Goal: Complete application form

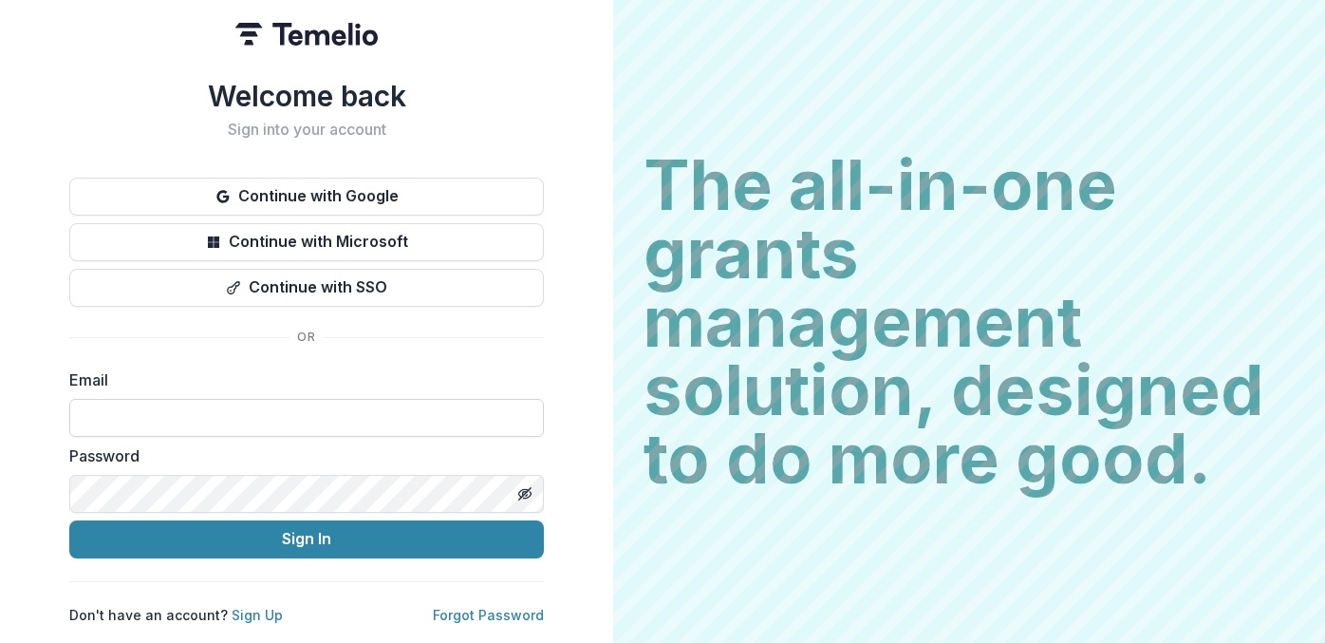
click at [454, 409] on input at bounding box center [306, 418] width 475 height 38
type input "**********"
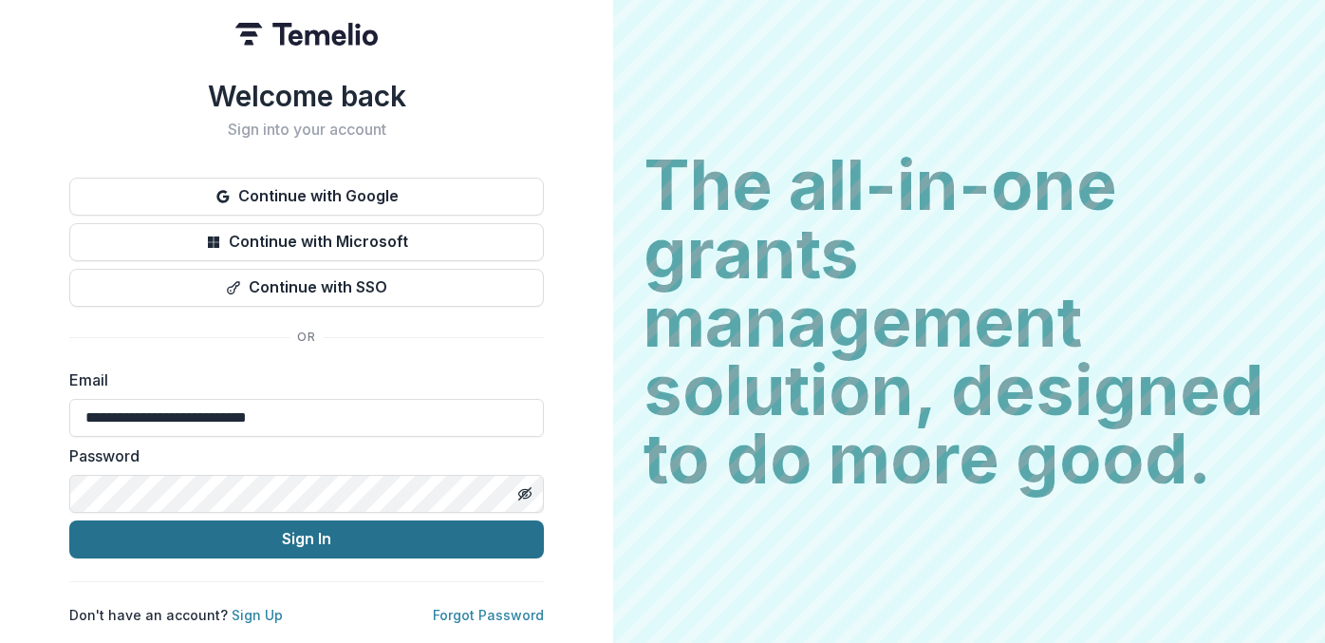
click at [303, 536] on button "Sign In" at bounding box center [306, 539] width 475 height 38
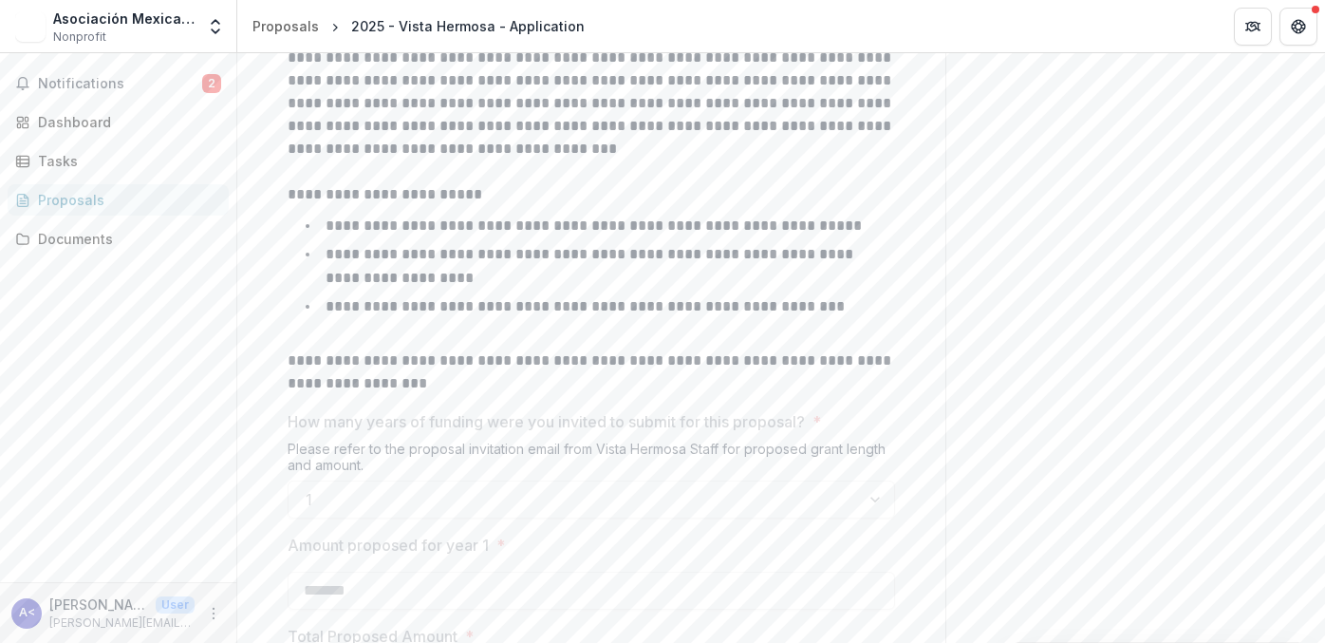
scroll to position [1614, 0]
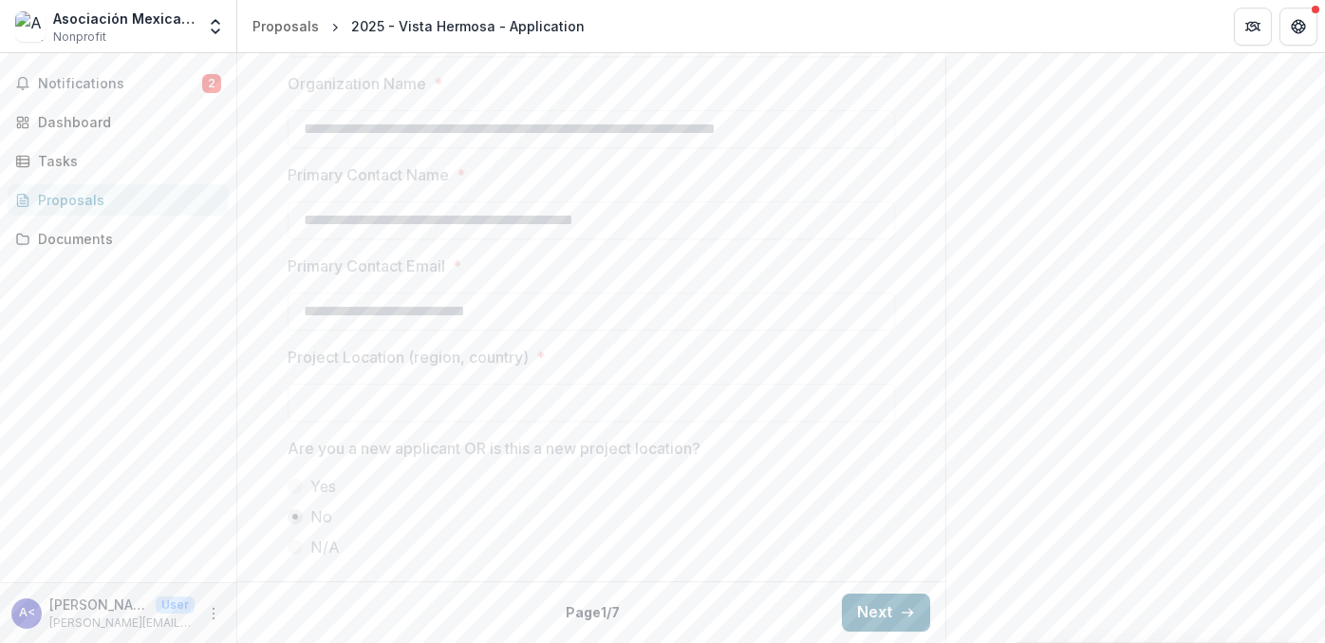
click at [876, 607] on button "Next" at bounding box center [886, 612] width 88 height 38
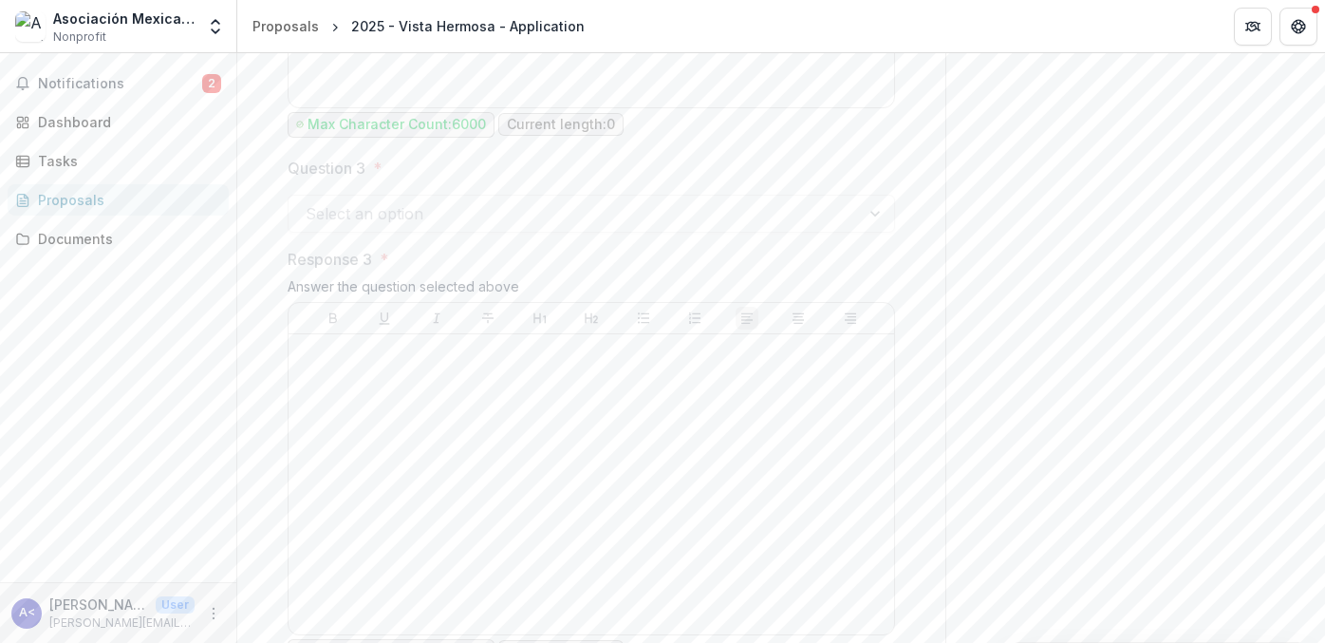
scroll to position [3455, 0]
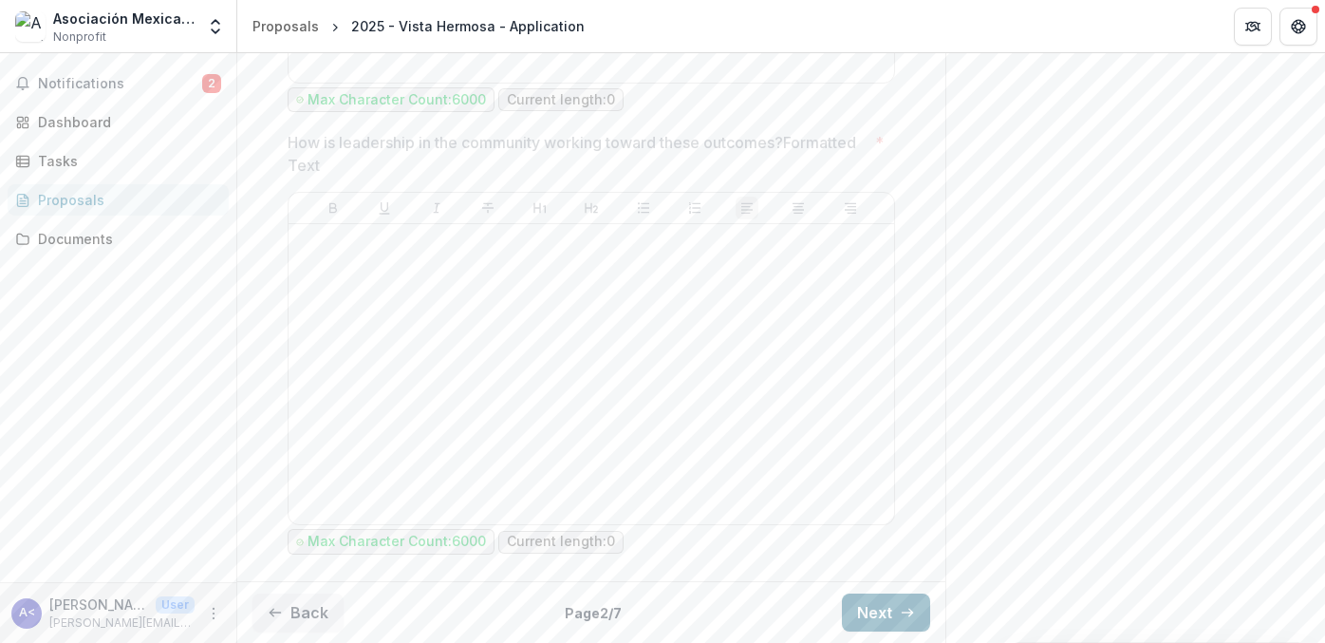
click at [882, 616] on button "Next" at bounding box center [886, 612] width 88 height 38
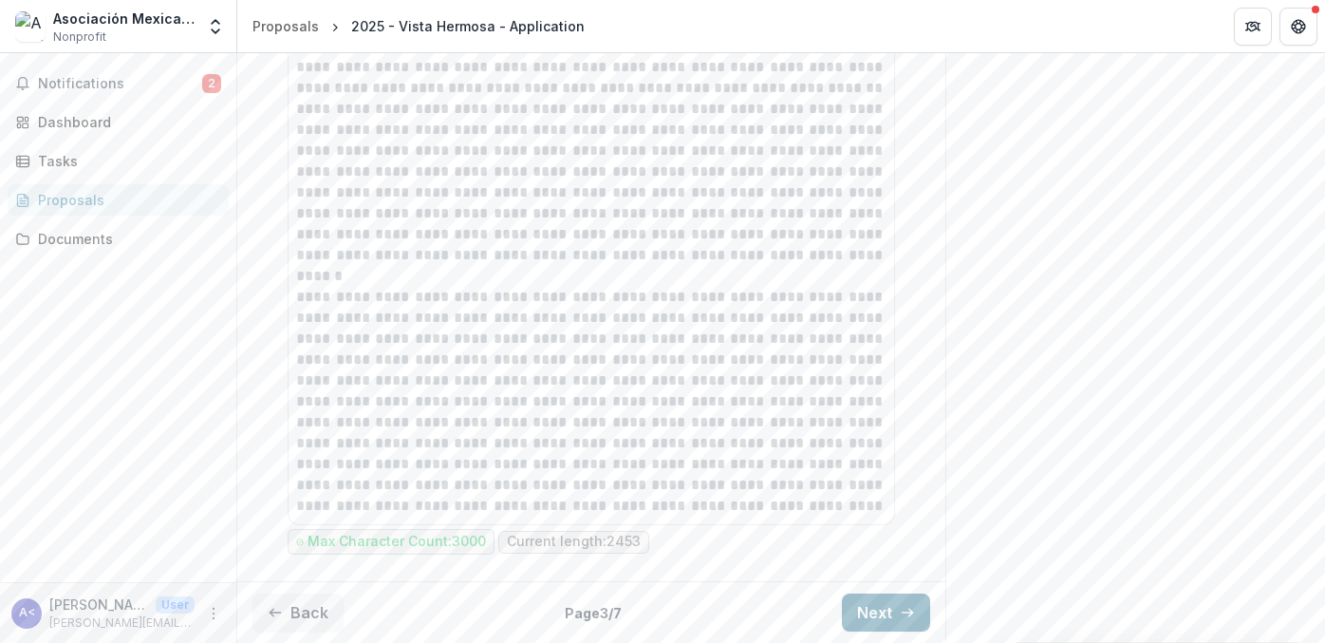
scroll to position [1894, 0]
click at [882, 616] on button "Next" at bounding box center [886, 612] width 88 height 38
click at [875, 614] on button "Next" at bounding box center [886, 612] width 88 height 38
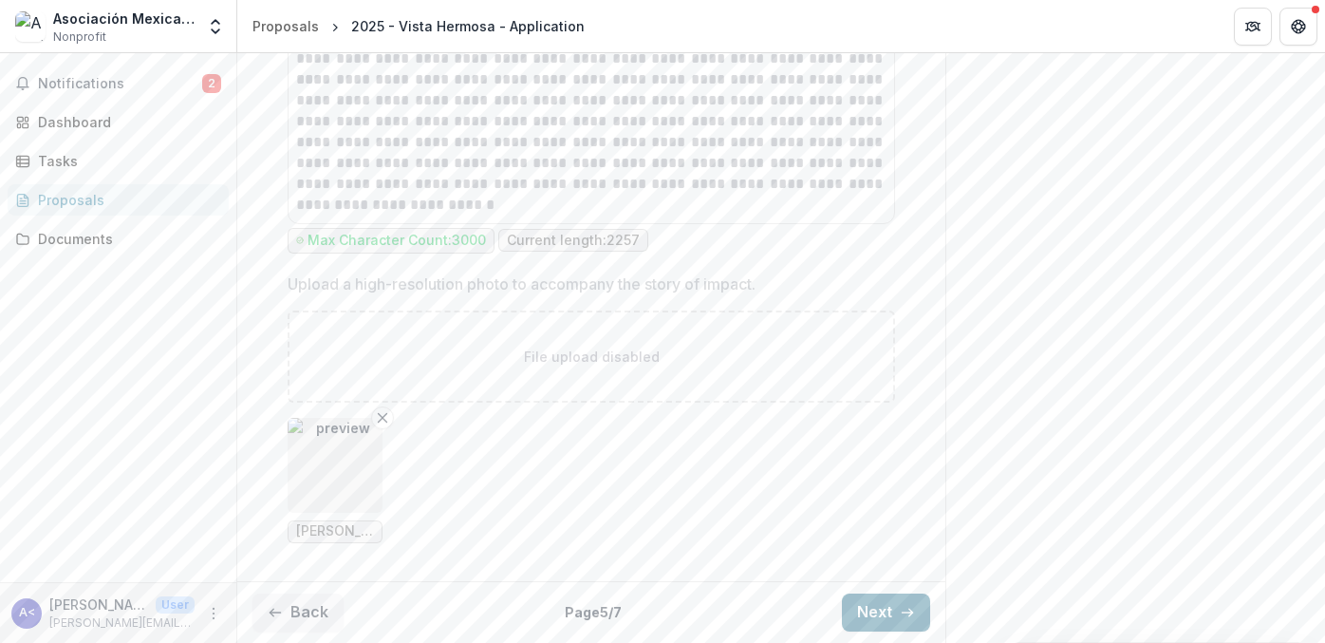
click at [875, 614] on button "Next" at bounding box center [886, 612] width 88 height 38
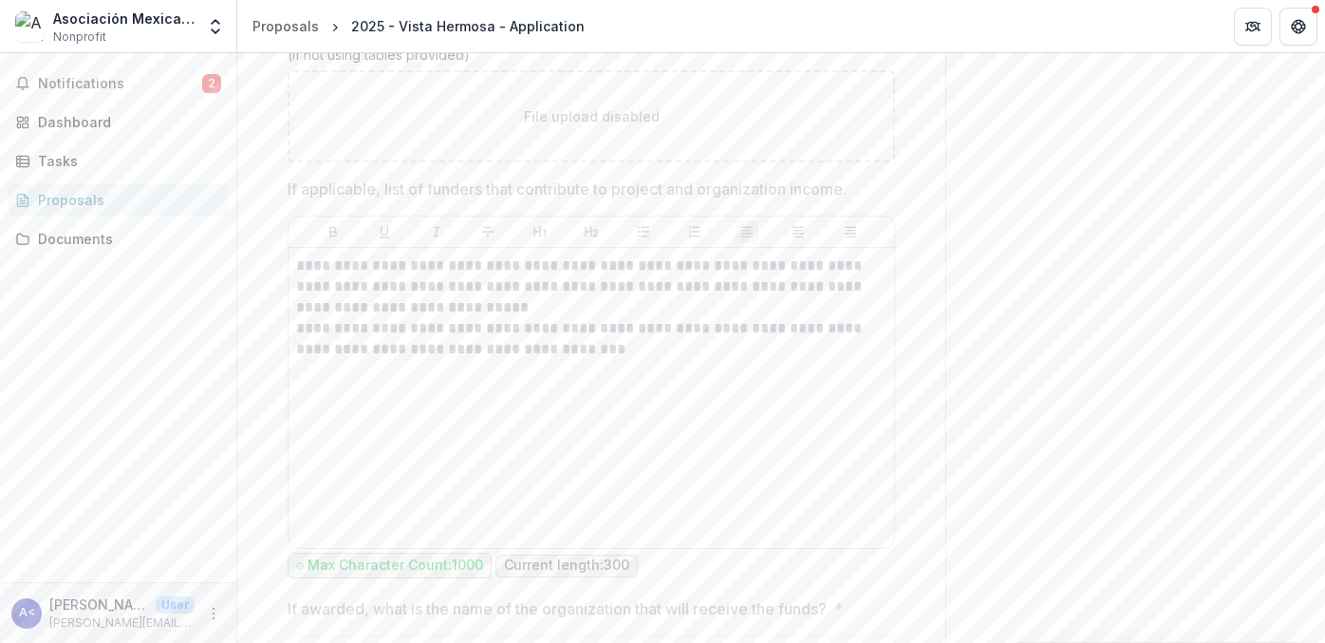
scroll to position [1500, 0]
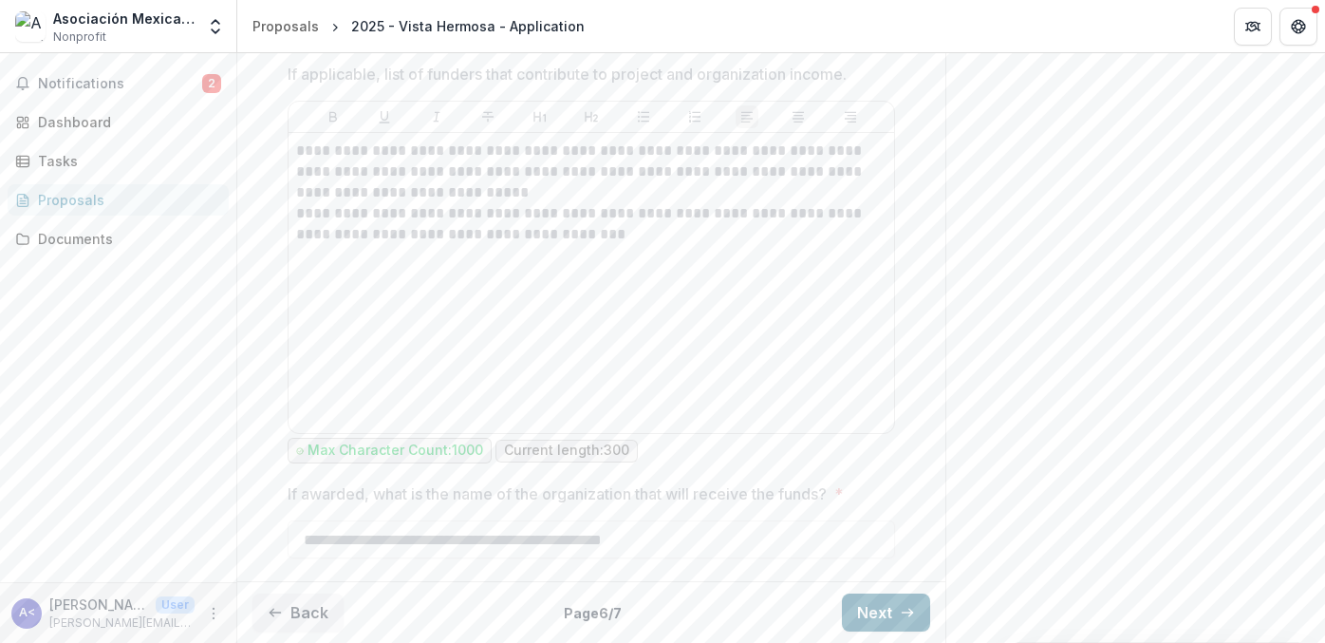
click at [869, 609] on button "Next" at bounding box center [886, 612] width 88 height 38
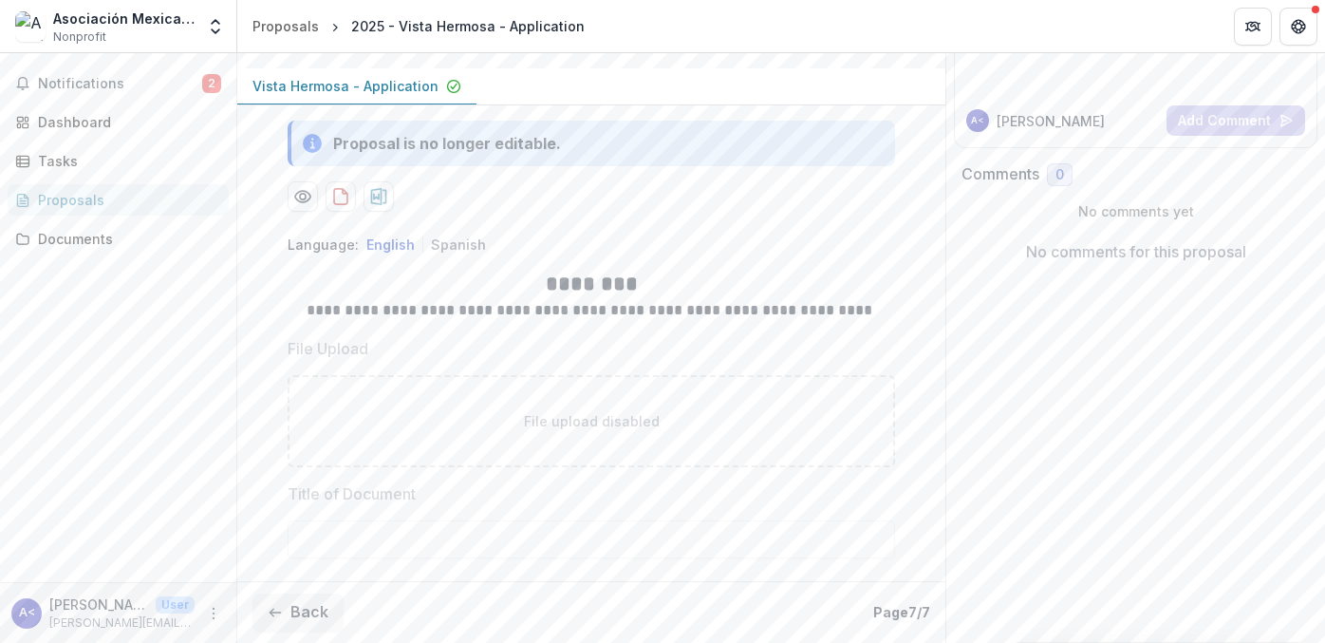
scroll to position [281, 0]
click at [83, 74] on button "Notifications 2" at bounding box center [118, 83] width 221 height 30
